Goal: Transaction & Acquisition: Purchase product/service

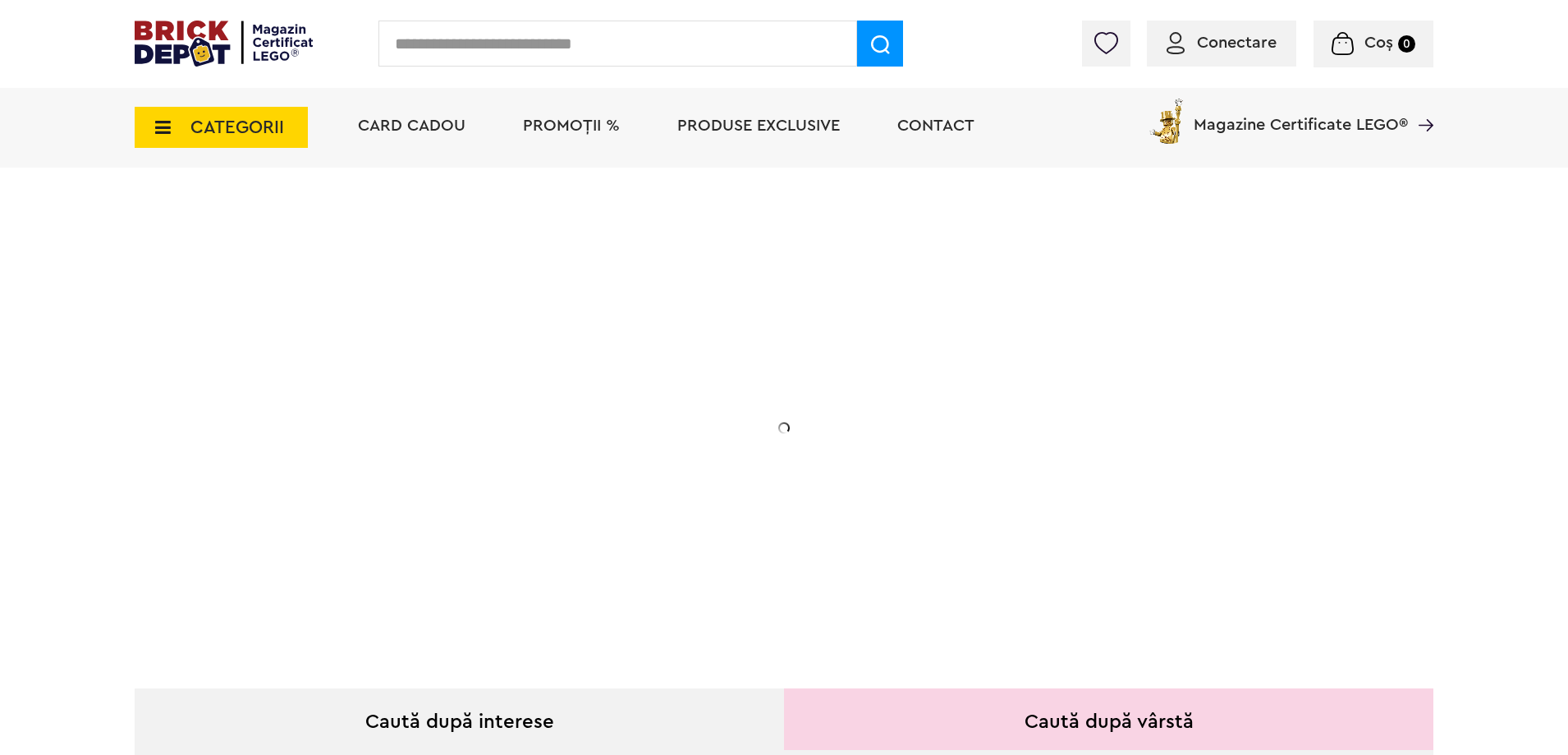
click at [606, 42] on input "text" at bounding box center [617, 44] width 479 height 46
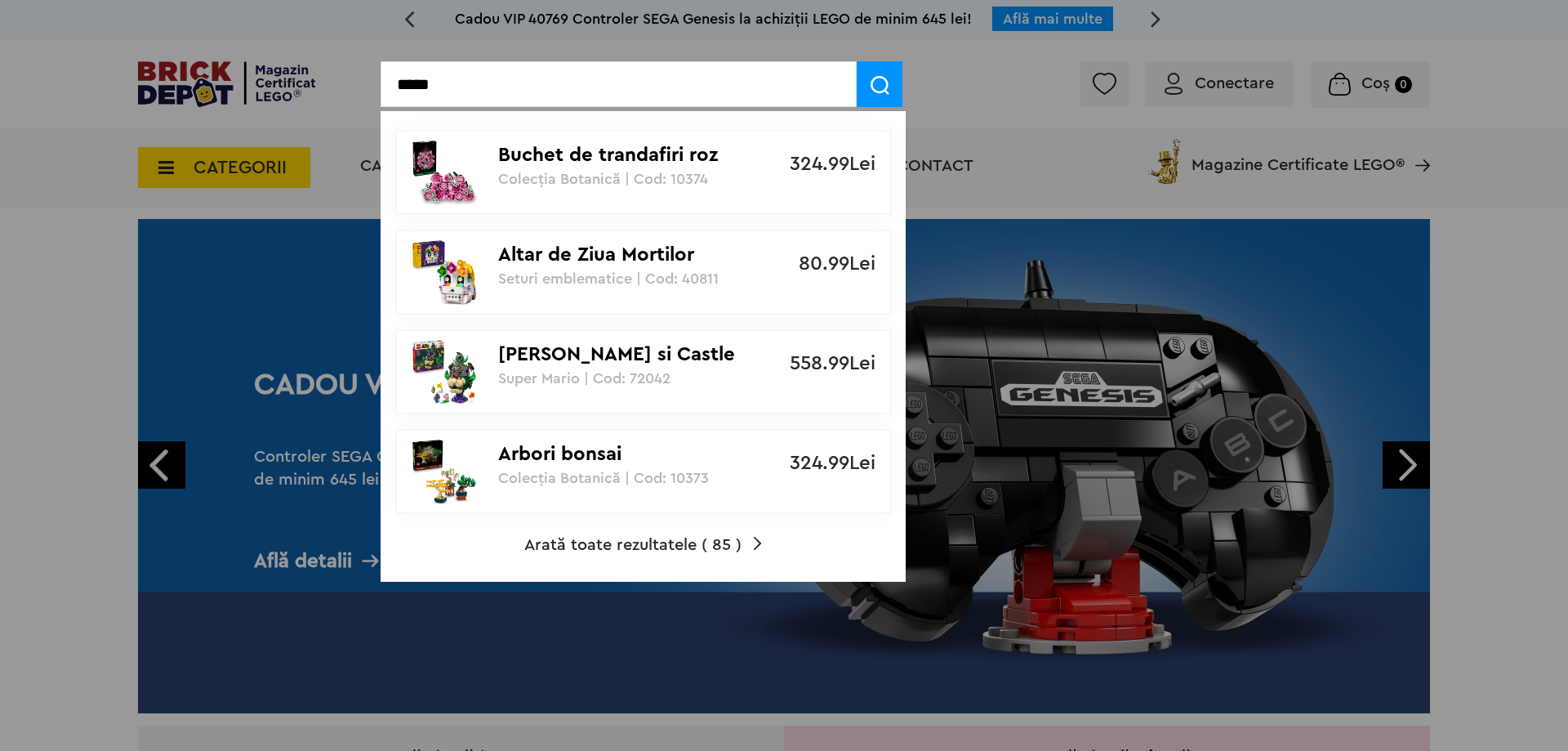
drag, startPoint x: 459, startPoint y: 82, endPoint x: 372, endPoint y: 80, distance: 87.0
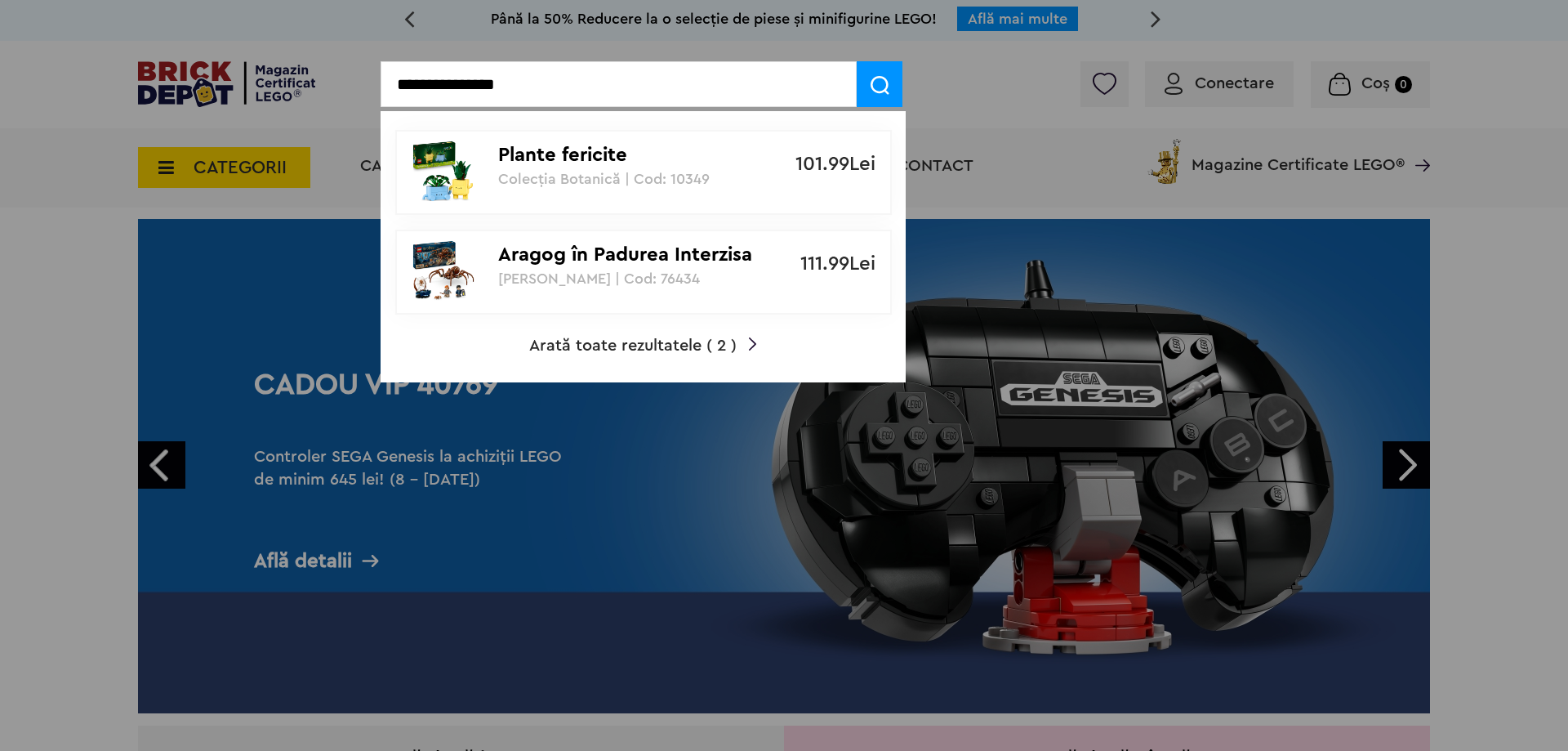
type input "**********"
click at [585, 166] on p "Plante fericite" at bounding box center [634, 155] width 273 height 24
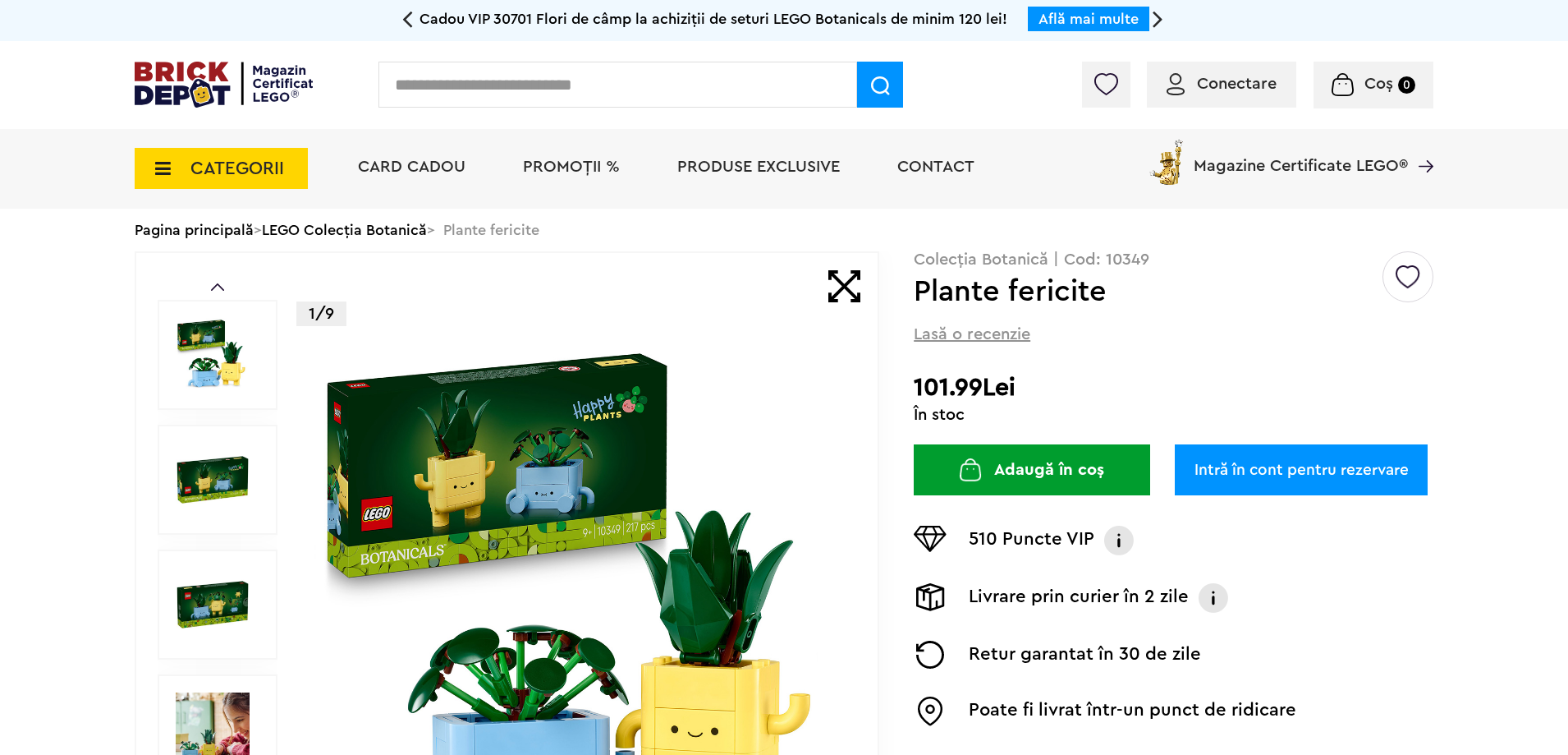
click at [1281, 471] on link "Intră în cont pentru rezervare" at bounding box center [1302, 470] width 253 height 51
click at [1112, 458] on button "Adaugă în coș" at bounding box center [1032, 470] width 237 height 51
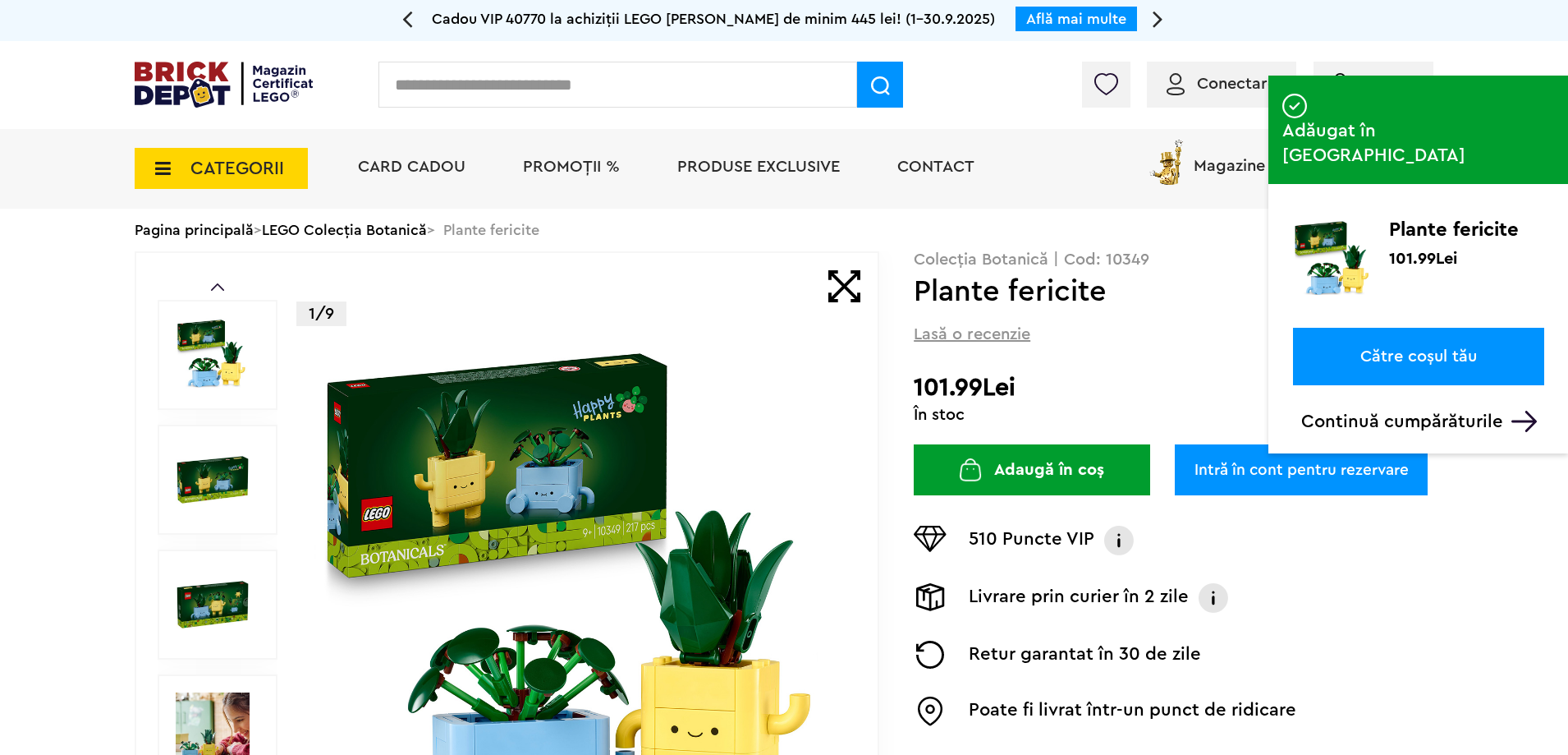
click at [1226, 80] on span "Conectare" at bounding box center [1237, 83] width 79 height 16
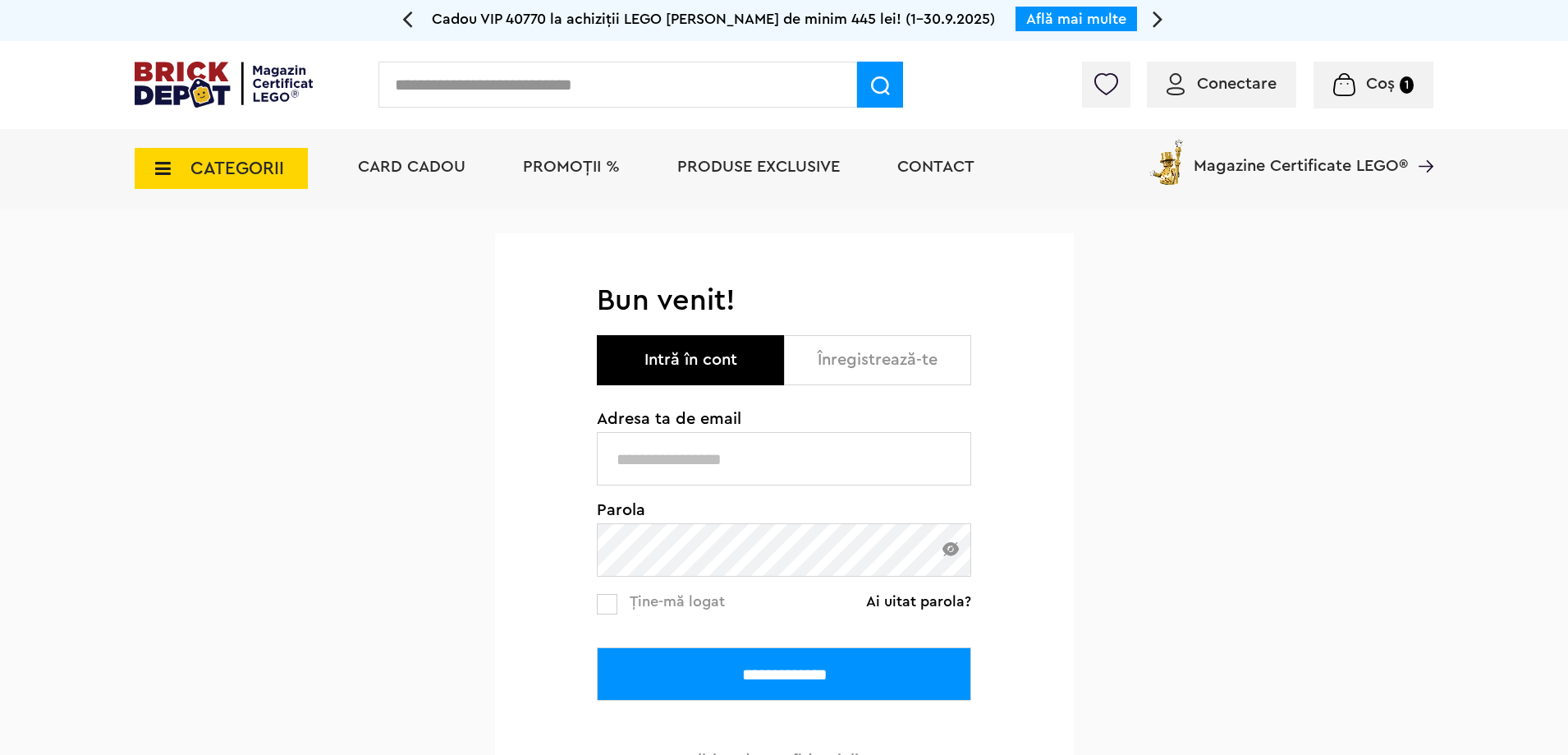
click at [688, 462] on input "text" at bounding box center [784, 459] width 374 height 53
type input "**********"
click at [597, 647] on input "**********" at bounding box center [784, 674] width 374 height 53
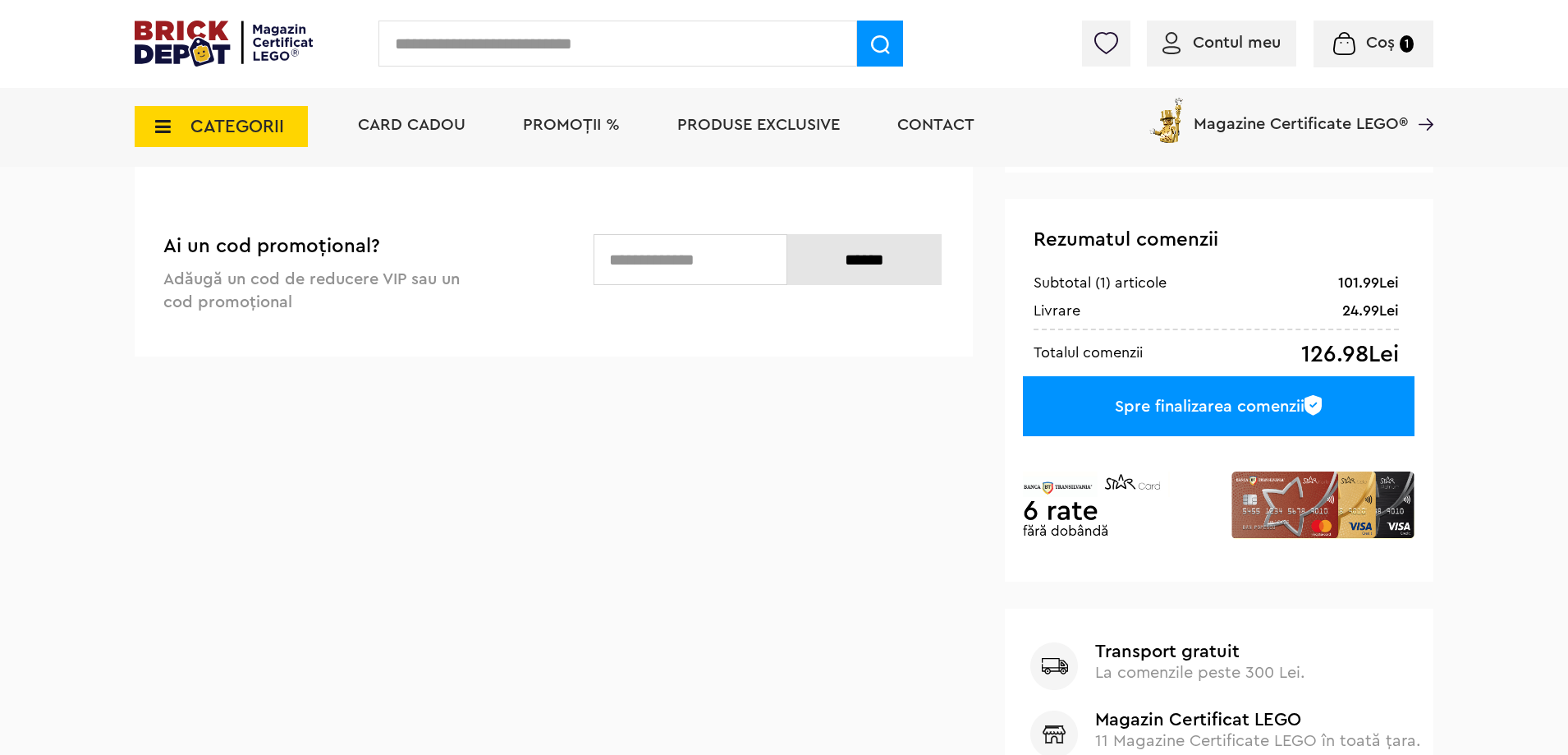
scroll to position [411, 0]
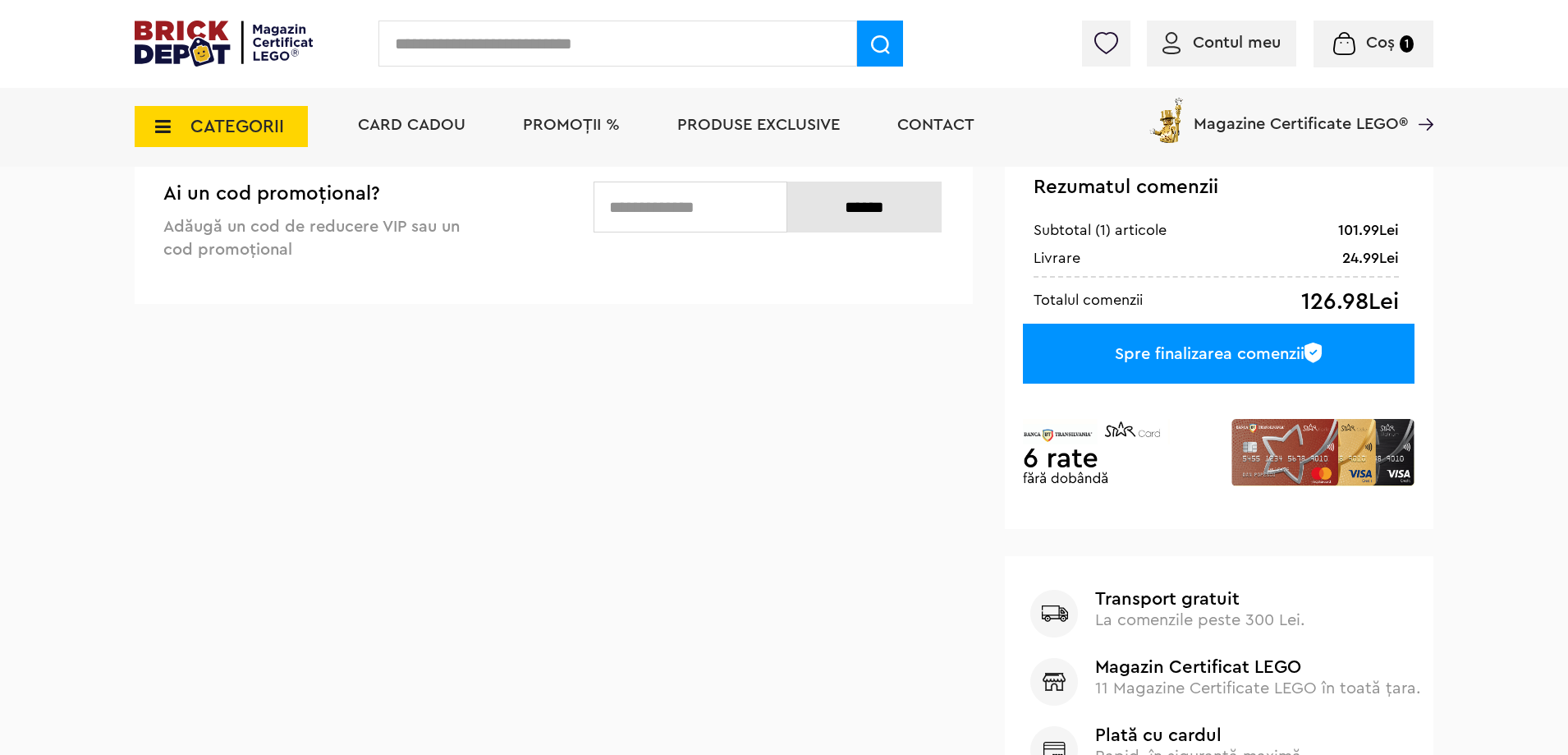
click at [1237, 358] on div "Spre finalizarea comenzii" at bounding box center [1219, 354] width 392 height 60
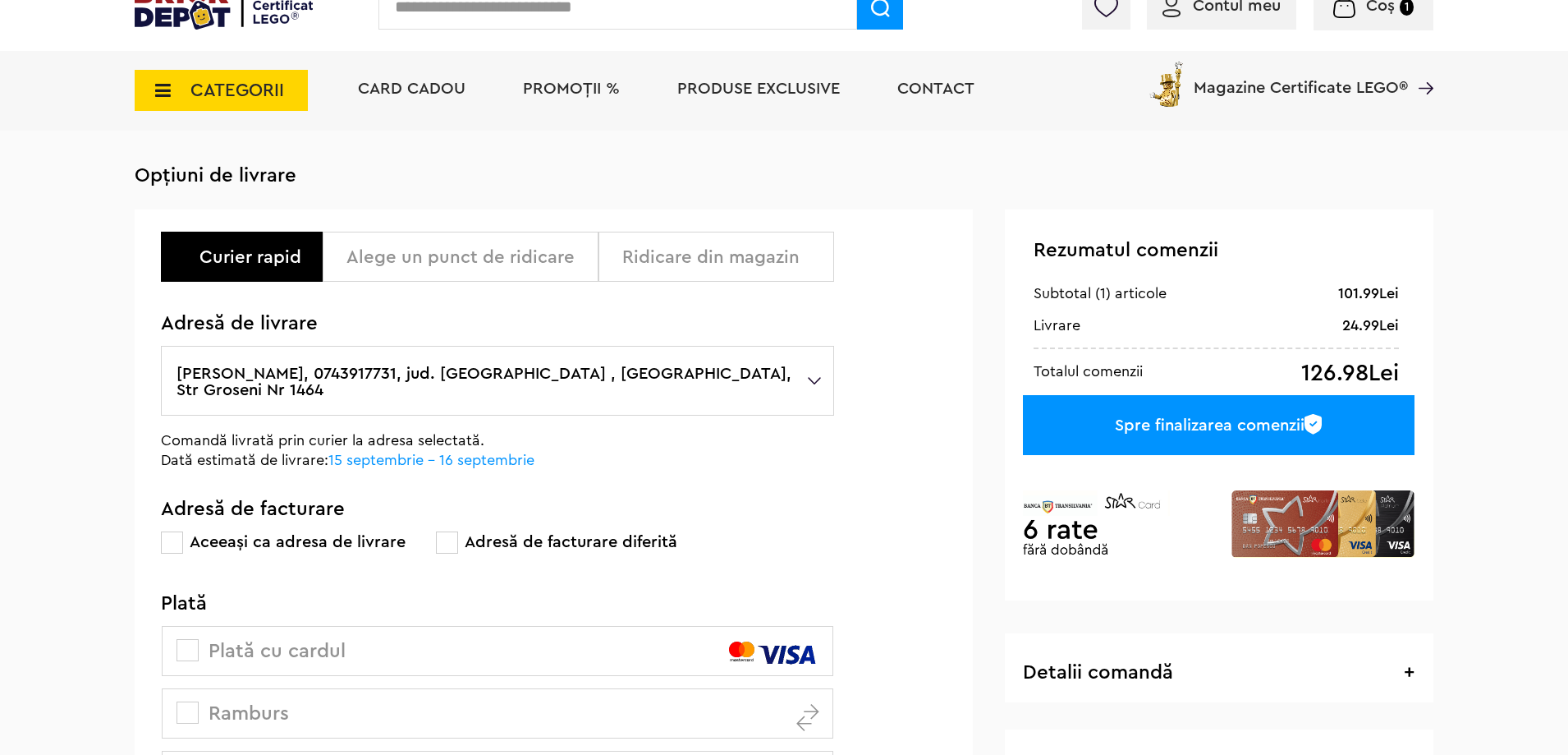
scroll to position [82, 0]
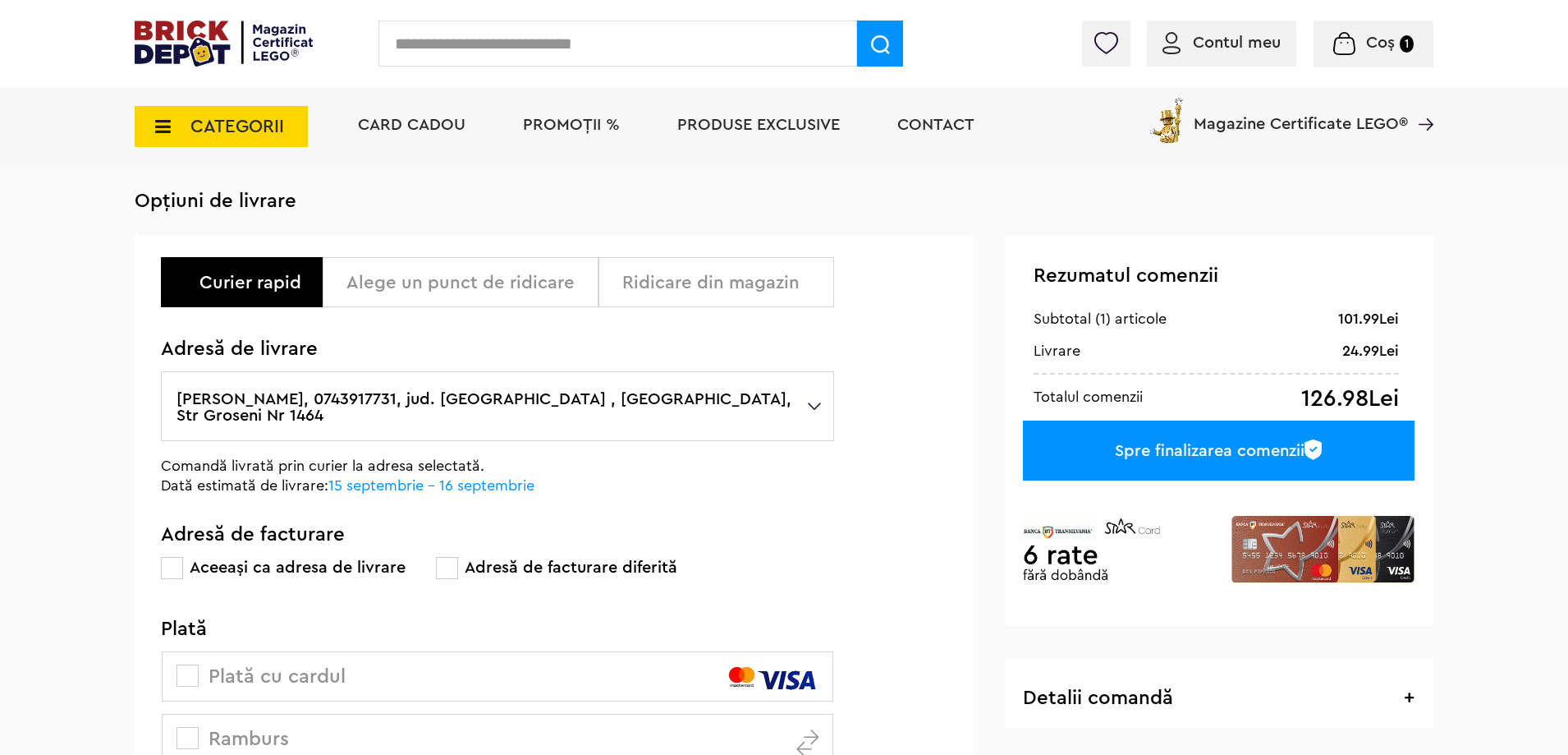
click at [463, 269] on div "Alege un punct de ridicare" at bounding box center [460, 282] width 276 height 50
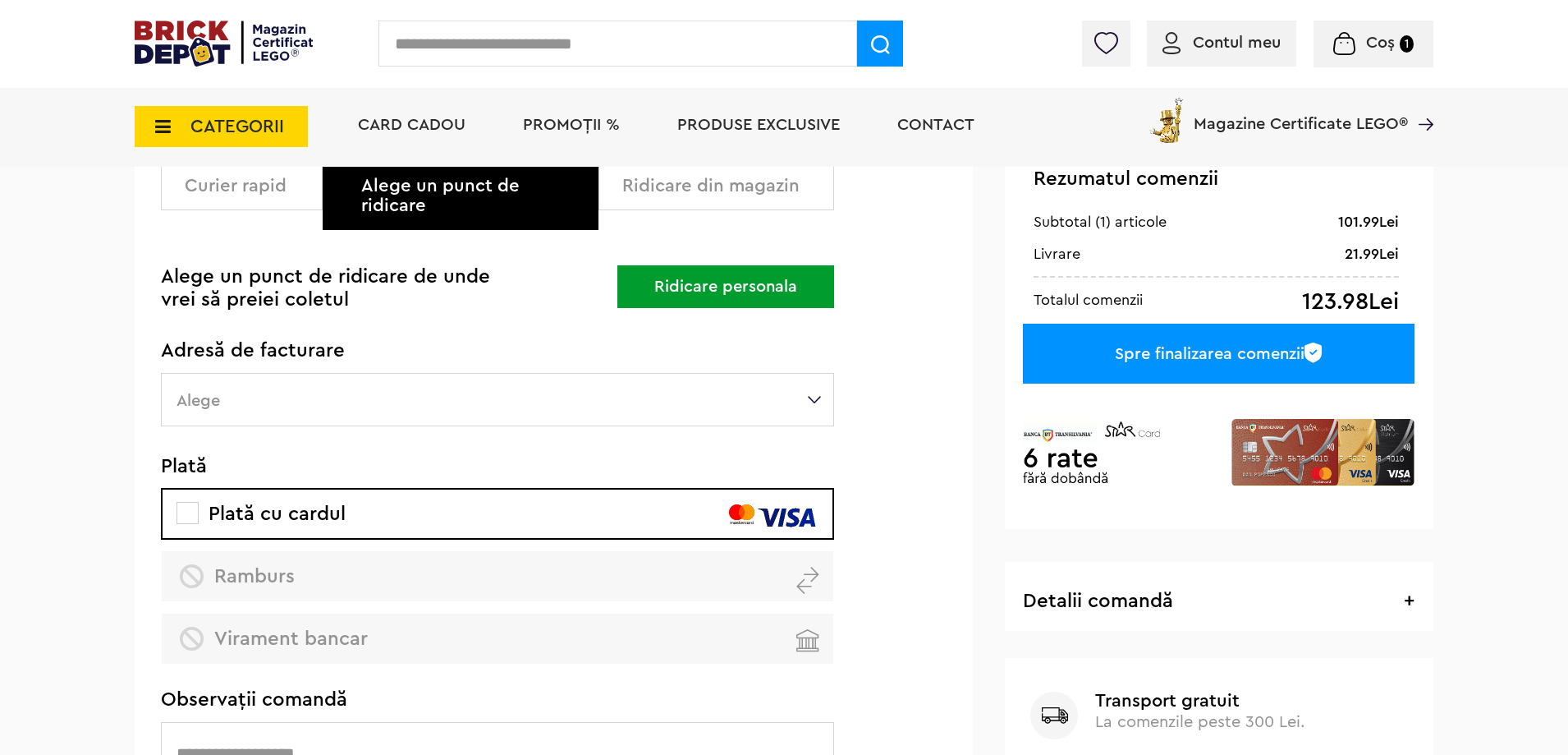
scroll to position [164, 0]
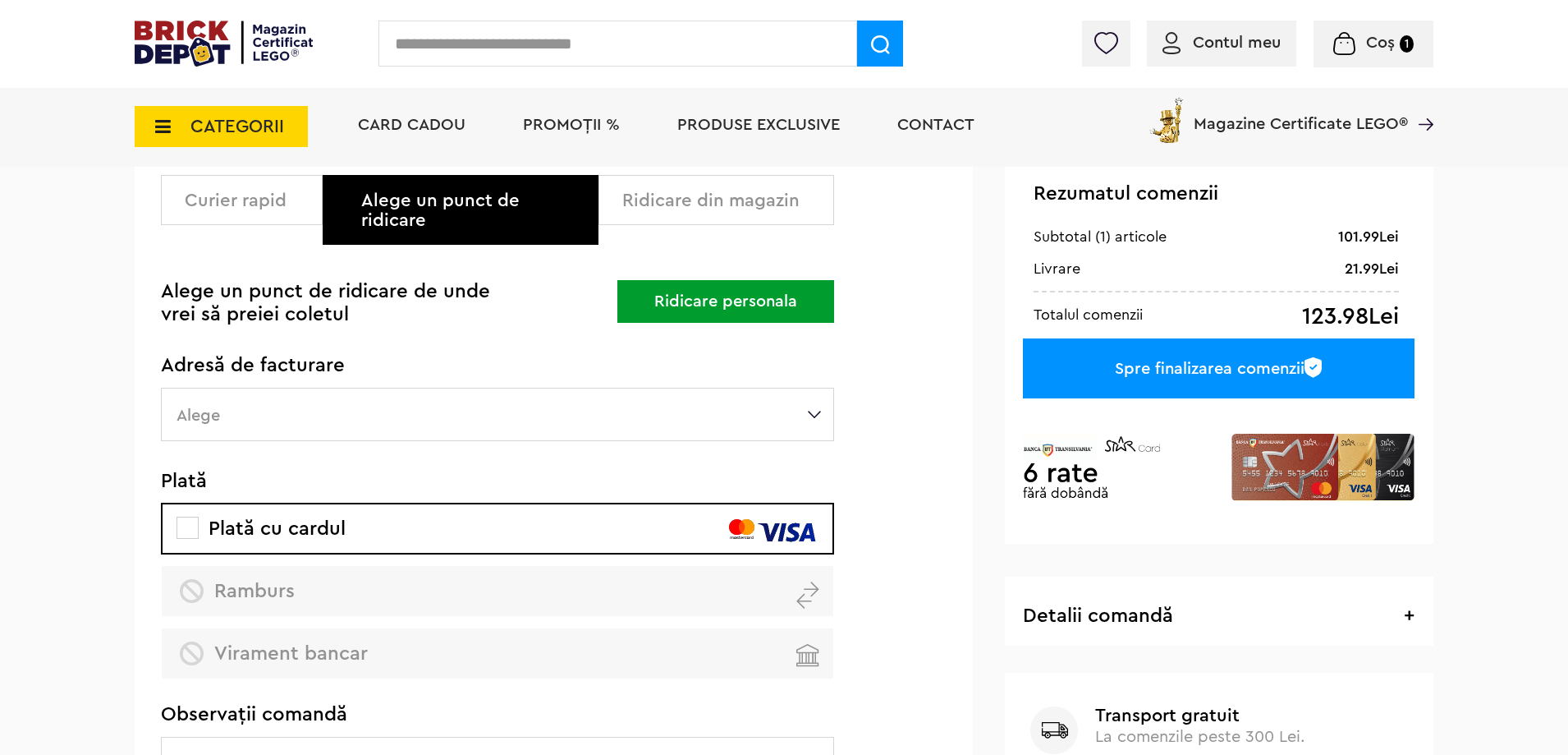
click at [433, 388] on label "Alege" at bounding box center [497, 414] width 673 height 53
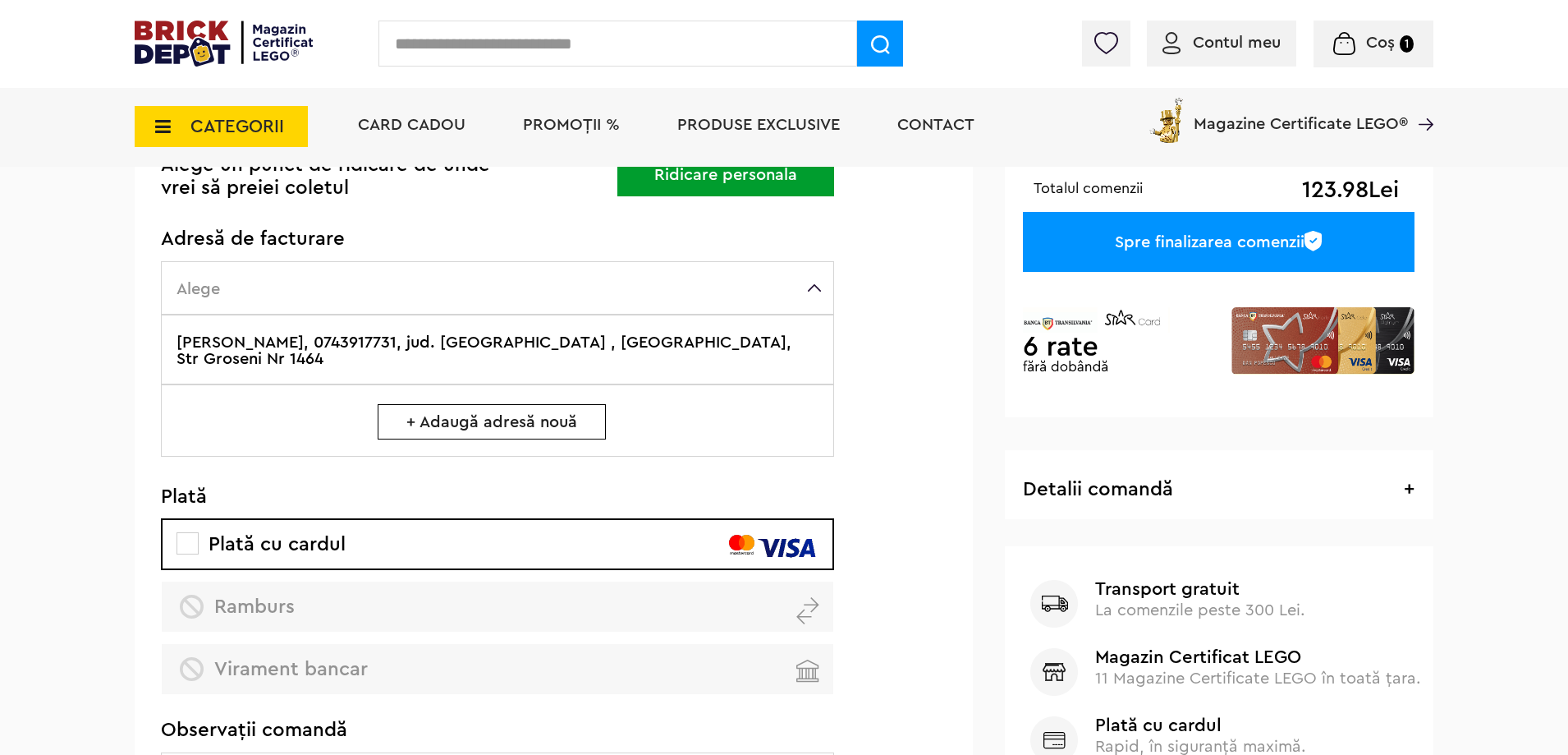
scroll to position [0, 0]
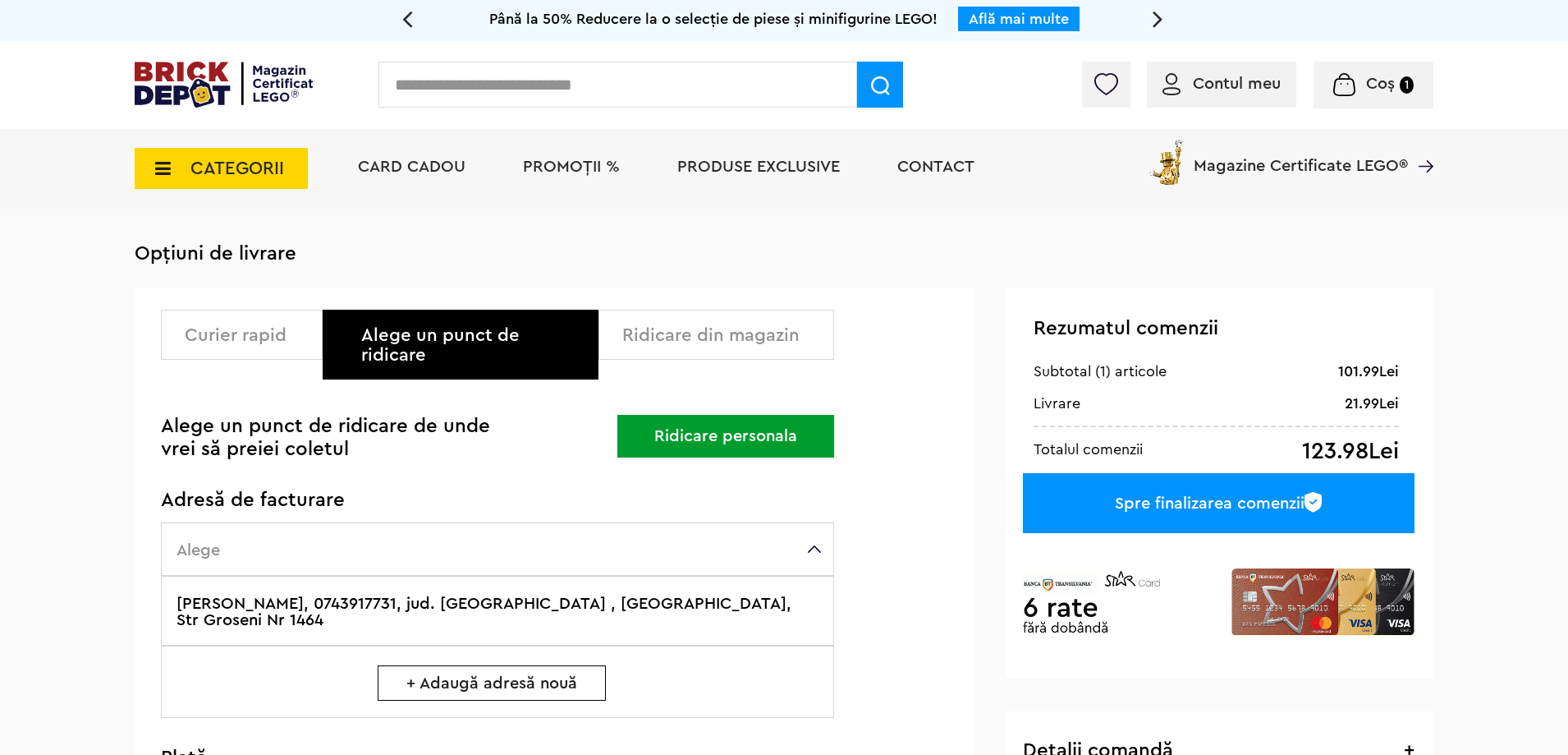
click at [260, 319] on div "Curier rapid" at bounding box center [241, 334] width 161 height 50
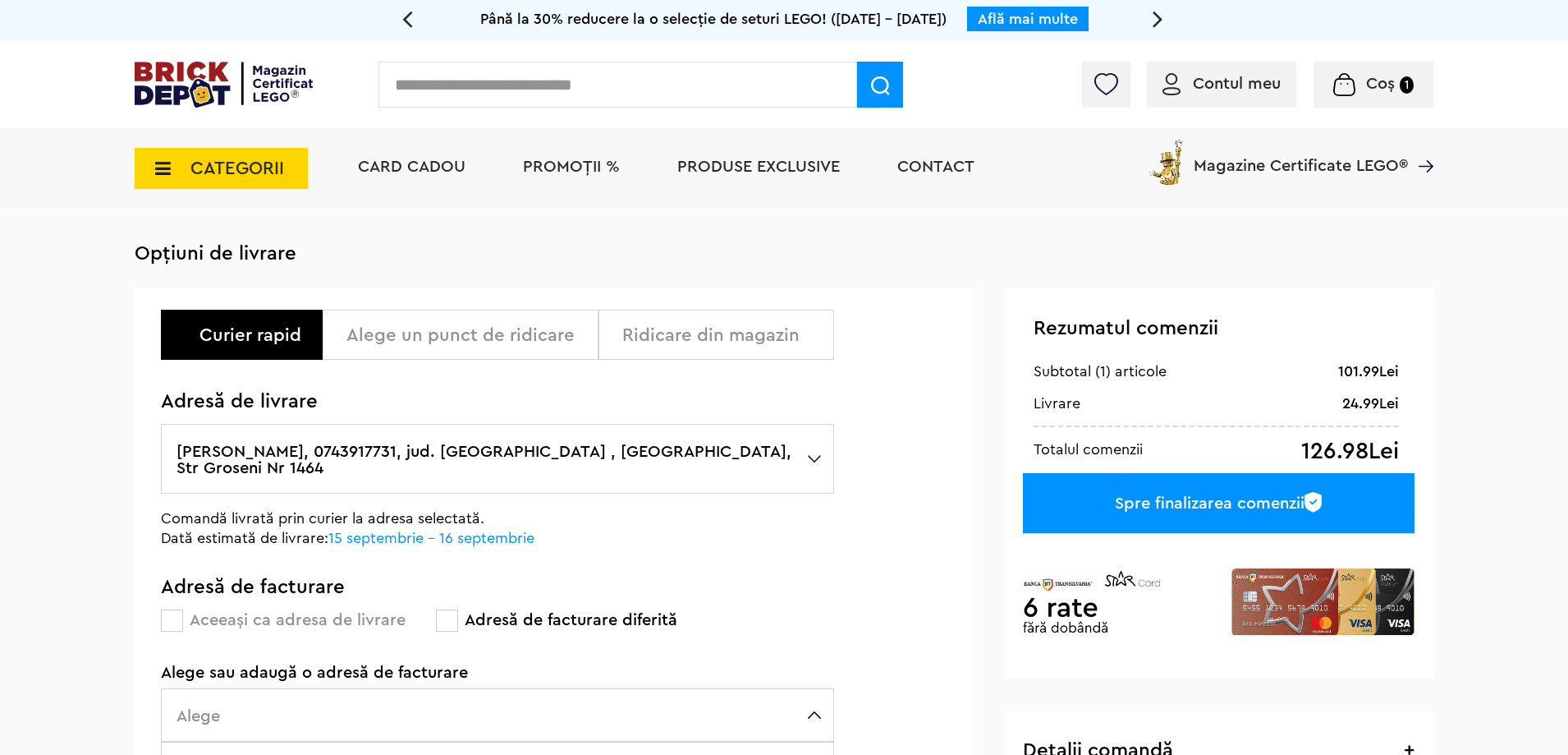
click at [433, 333] on div "Alege un punct de ridicare" at bounding box center [466, 335] width 240 height 20
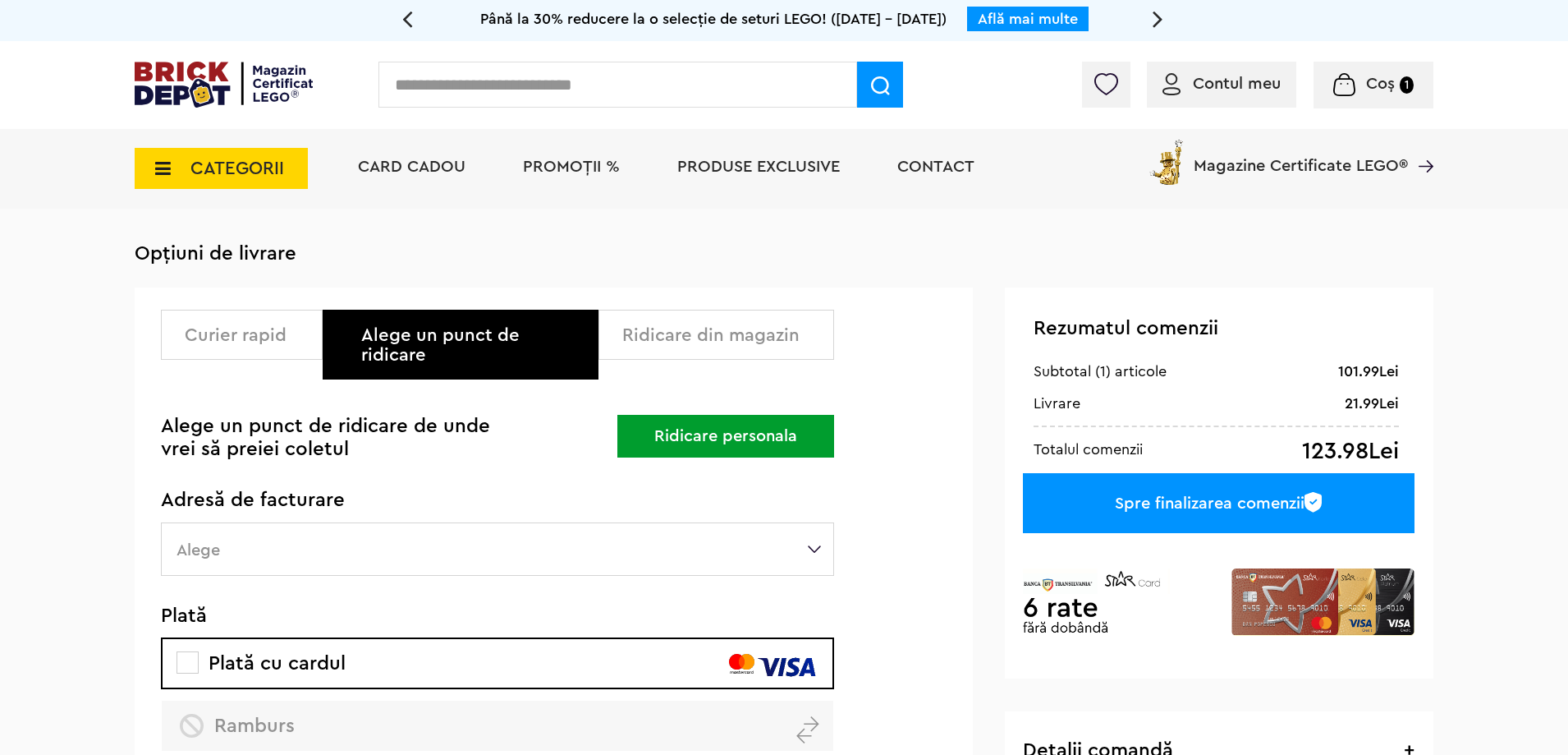
click at [221, 343] on div "Curier rapid" at bounding box center [247, 335] width 126 height 20
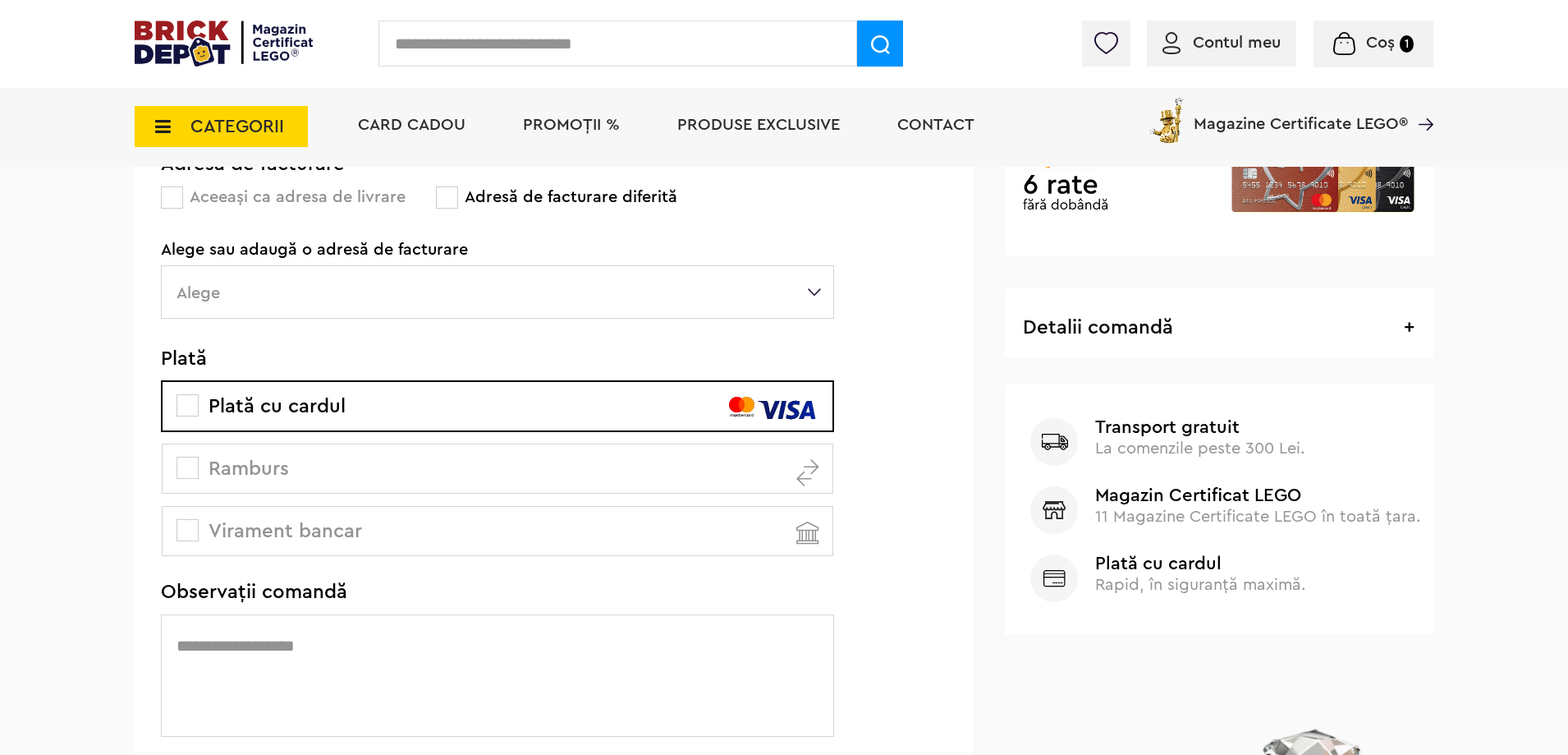
scroll to position [493, 0]
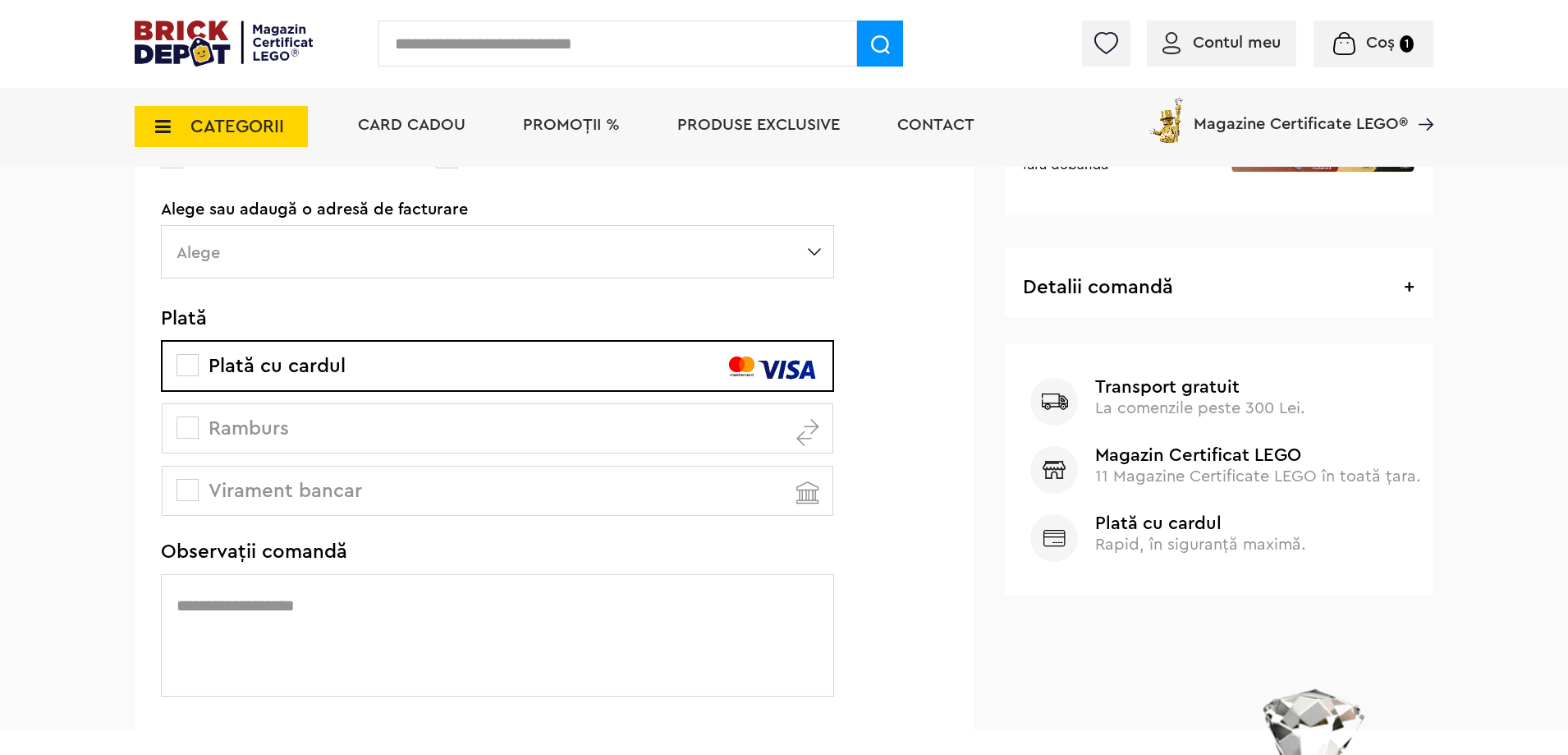
click at [348, 423] on label "Ramburs" at bounding box center [497, 428] width 671 height 50
click at [287, 356] on span "Plată cu cardul" at bounding box center [263, 366] width 166 height 20
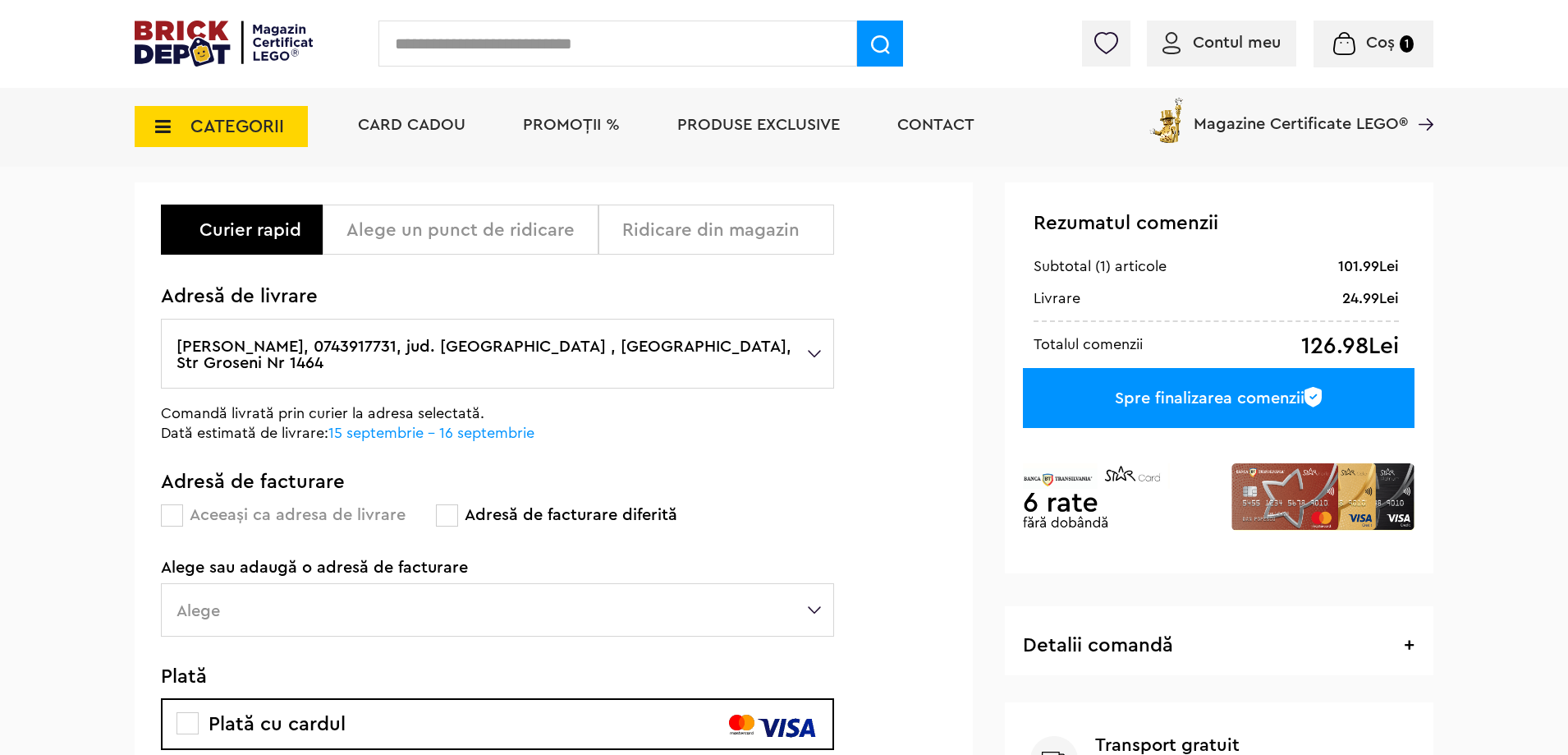
scroll to position [0, 0]
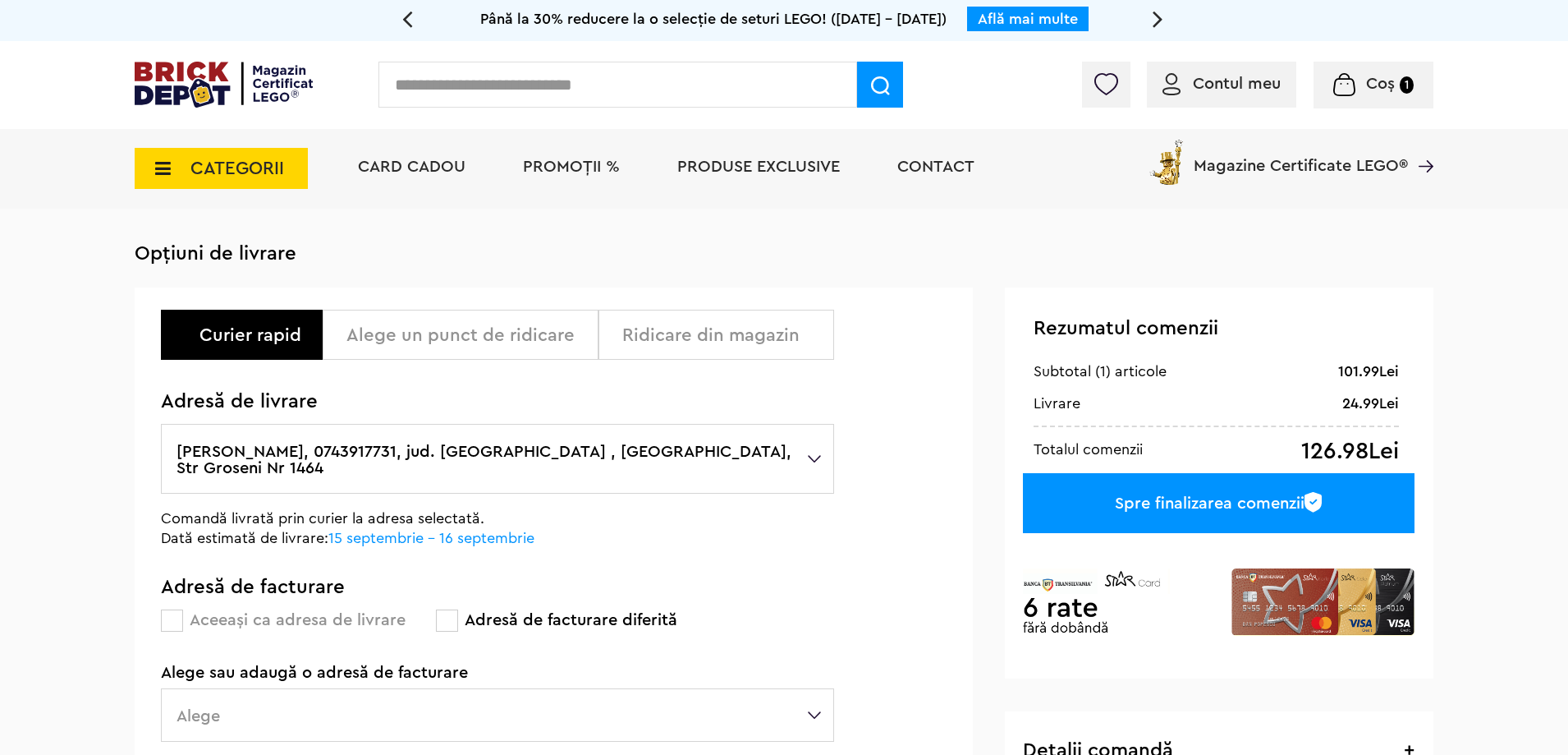
click at [1261, 500] on div "Spre finalizarea comenzii" at bounding box center [1219, 503] width 392 height 60
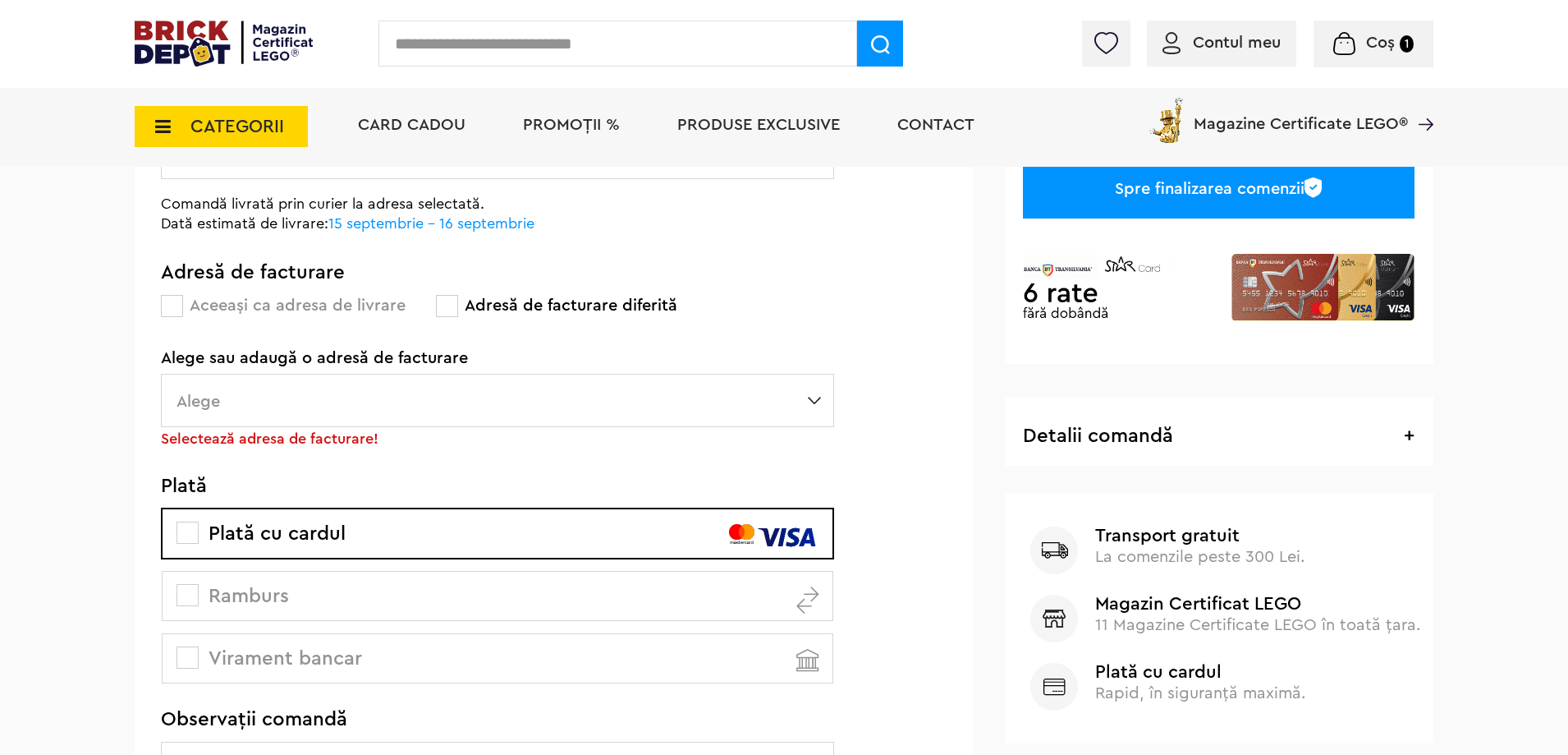
scroll to position [349, 0]
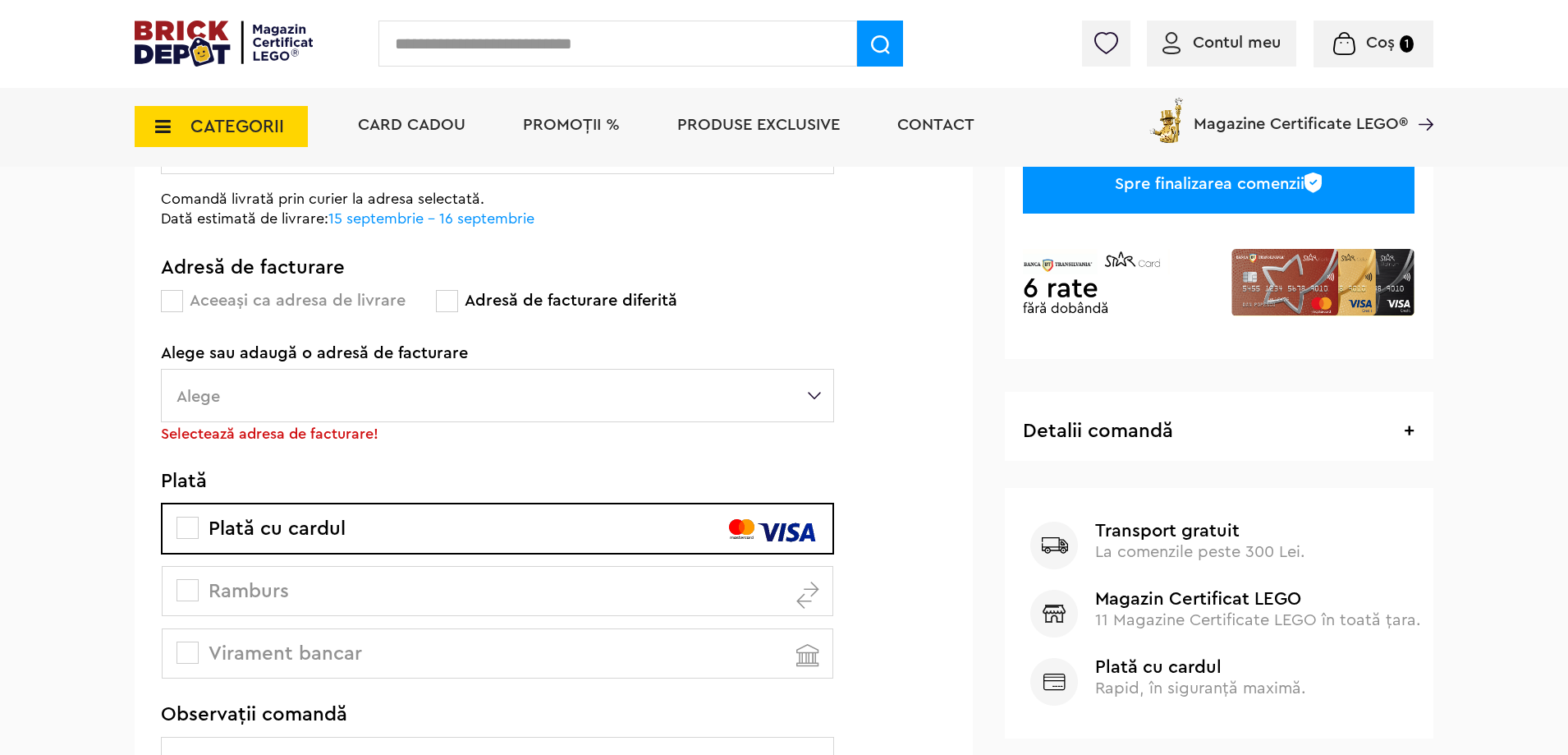
click at [362, 369] on label "Alege" at bounding box center [497, 395] width 673 height 53
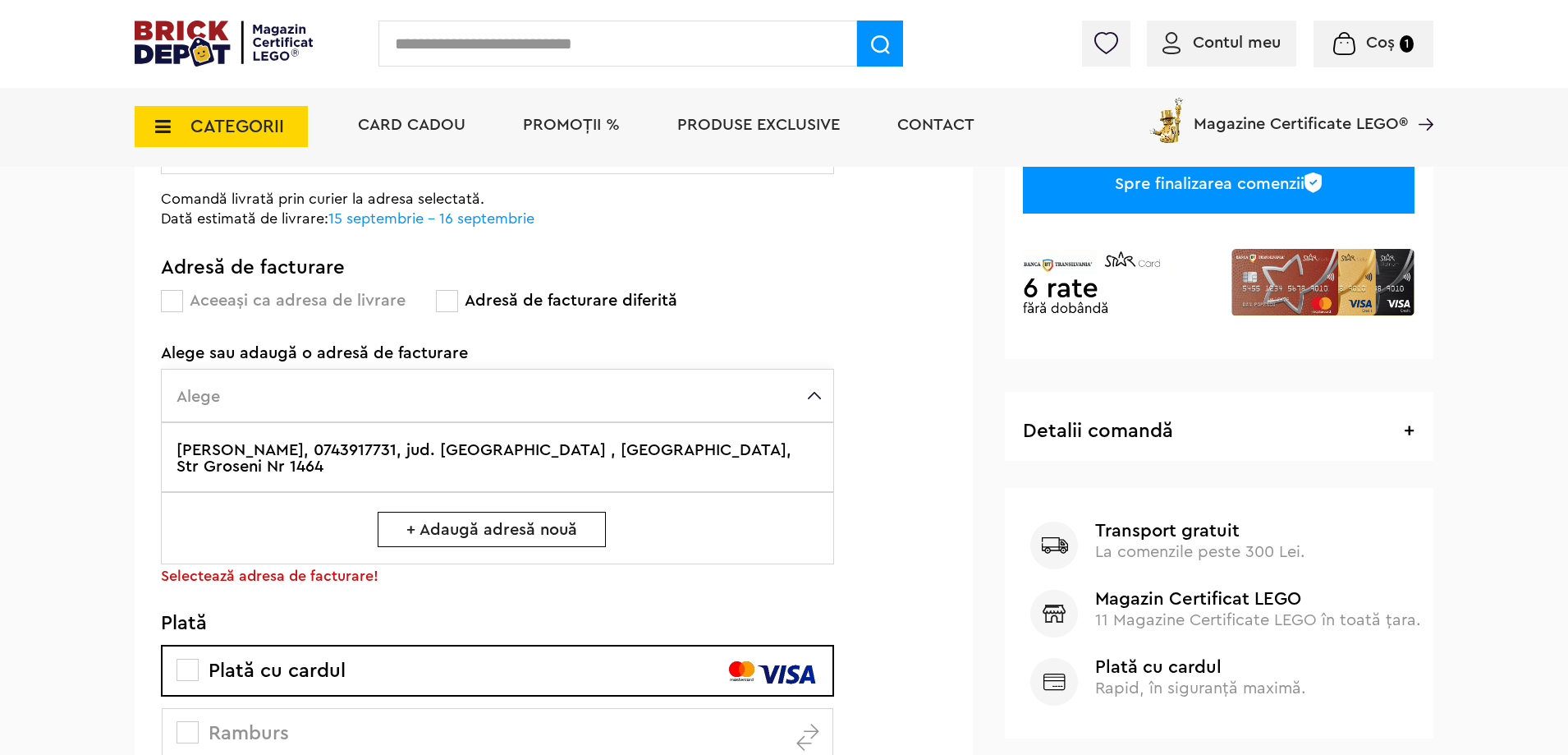
click at [572, 458] on label "[PERSON_NAME], 0743917731, jud. [GEOGRAPHIC_DATA] , [GEOGRAPHIC_DATA], Str Gros…" at bounding box center [497, 457] width 673 height 70
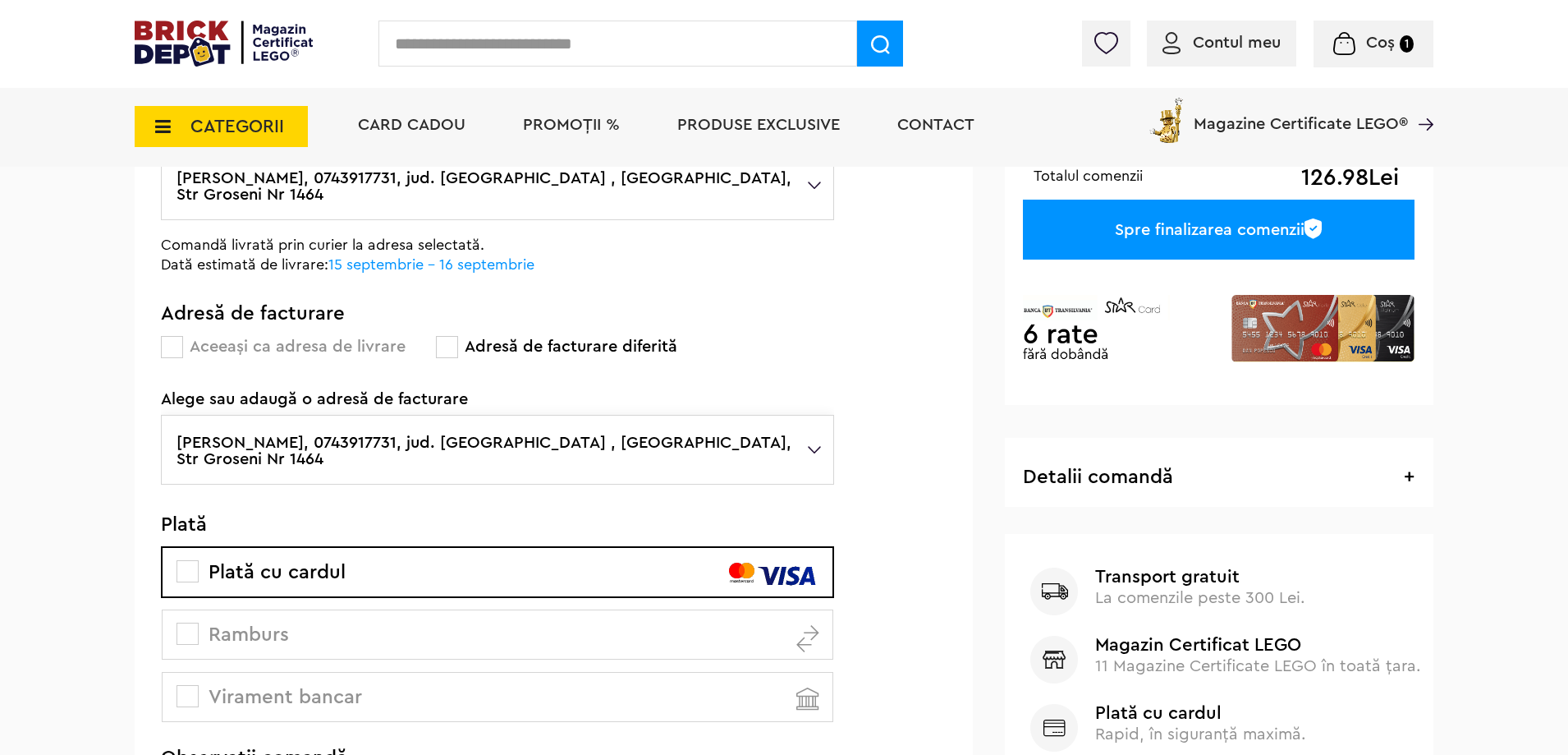
scroll to position [184, 0]
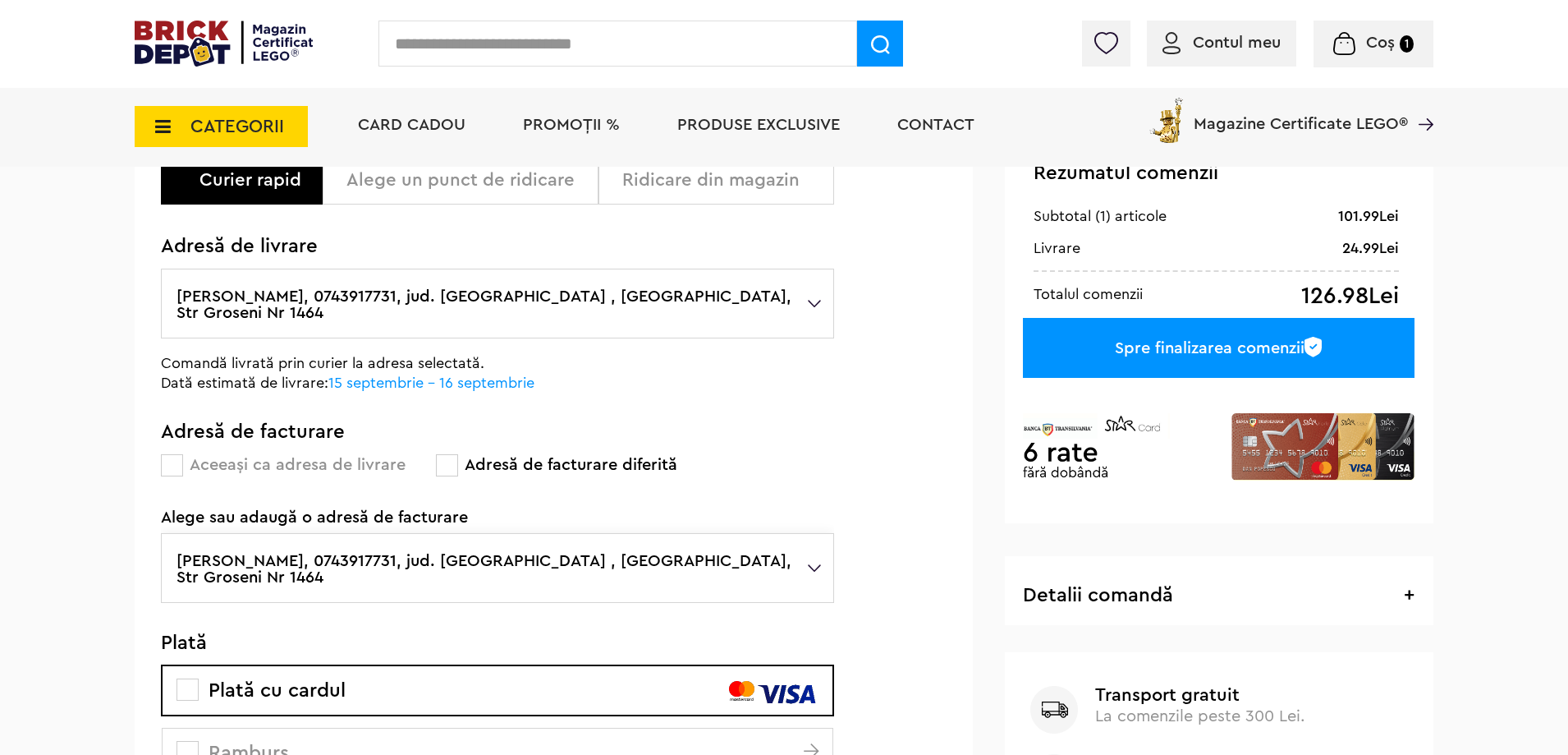
click at [1182, 346] on div "Spre finalizarea comenzii" at bounding box center [1219, 348] width 392 height 60
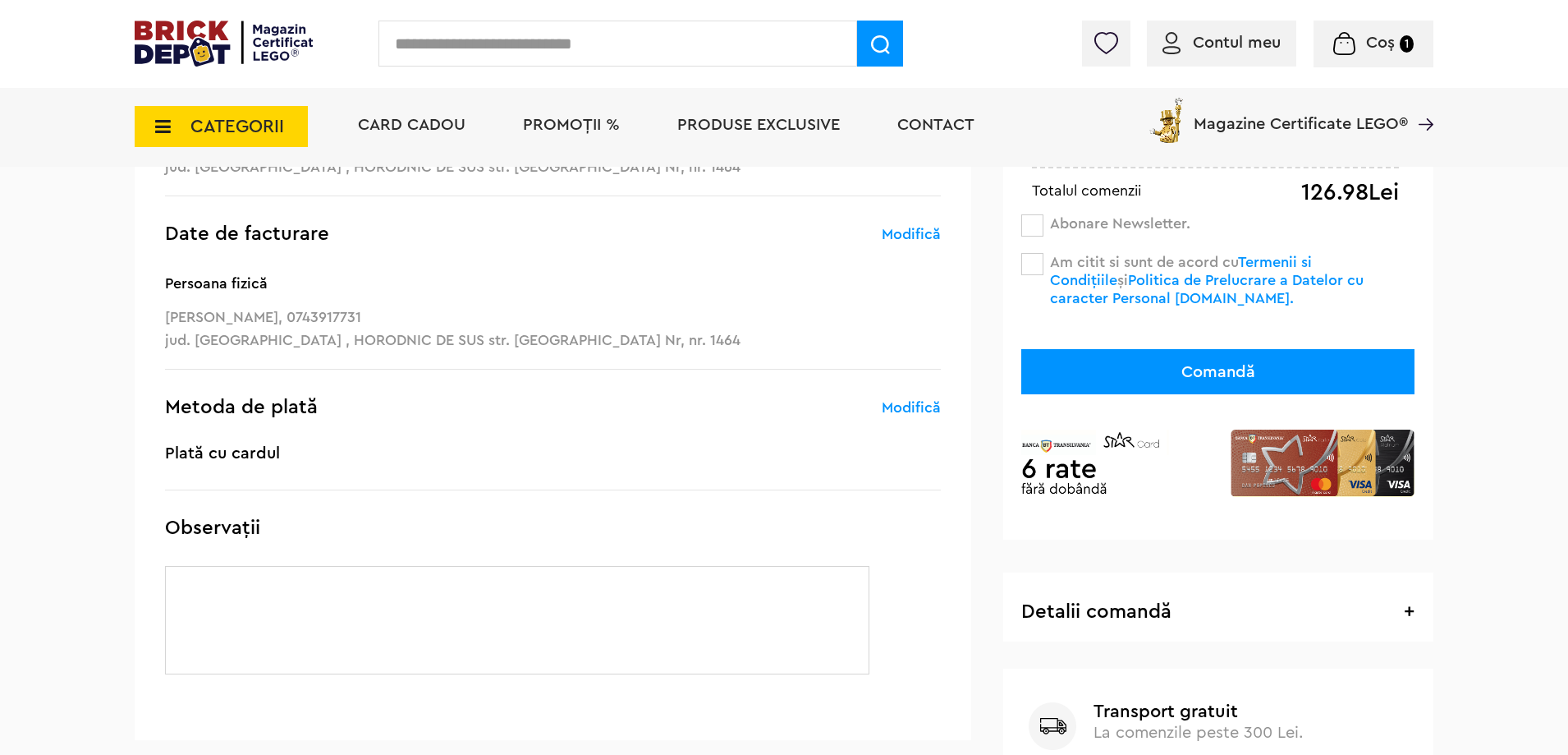
scroll to position [82, 0]
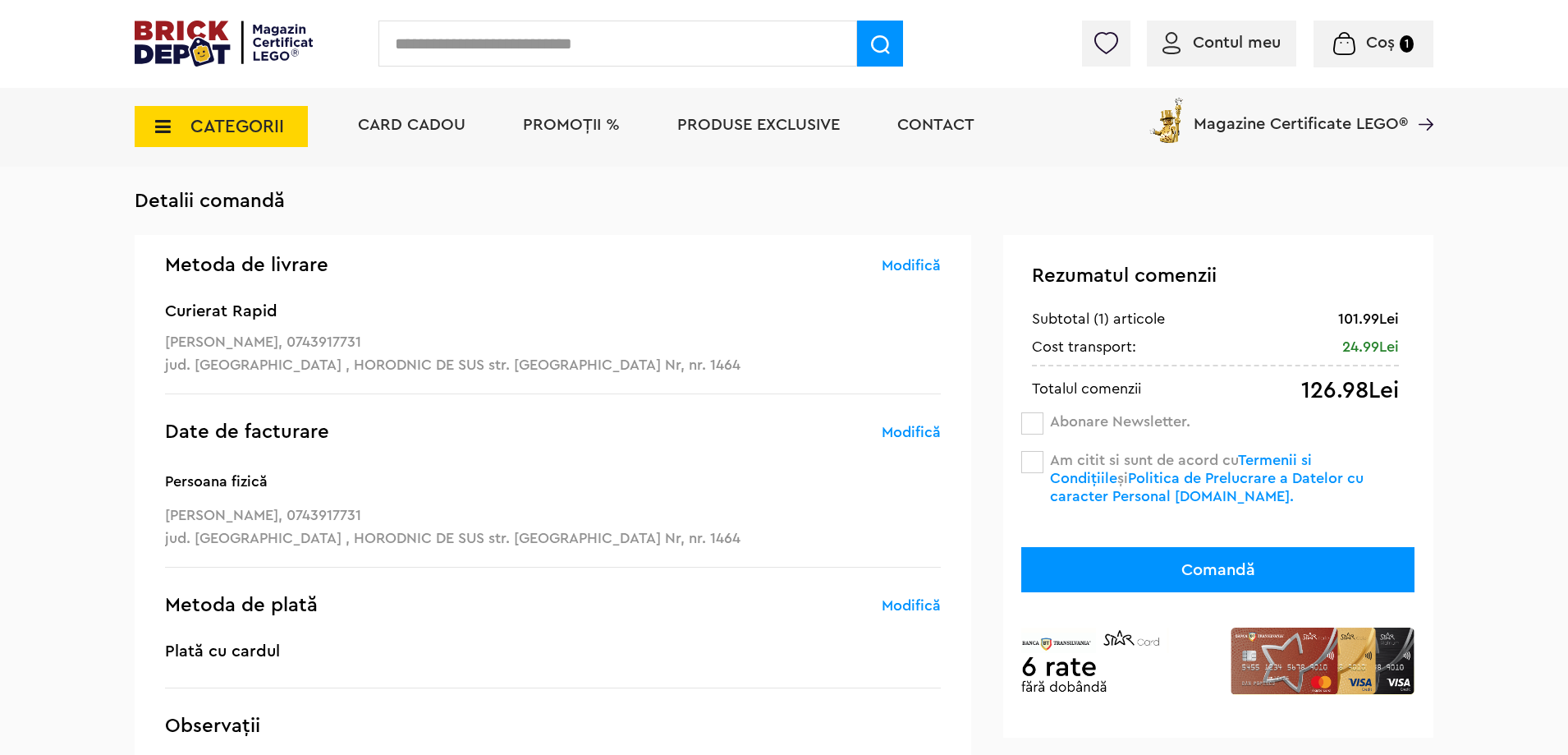
click at [1037, 473] on div "Am citit si sunt de acord cu Termenii si Condițiile și Politica de Prelucrare a…" at bounding box center [1218, 477] width 394 height 54
click at [1040, 466] on span at bounding box center [1033, 462] width 22 height 22
click at [1170, 571] on button "Comandă" at bounding box center [1218, 569] width 394 height 45
